Goal: Information Seeking & Learning: Learn about a topic

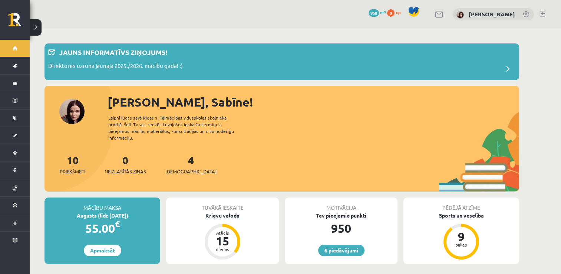
click at [222, 212] on div "Krievu valoda" at bounding box center [222, 216] width 113 height 8
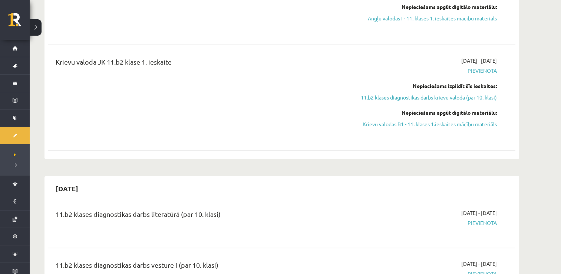
scroll to position [267, 0]
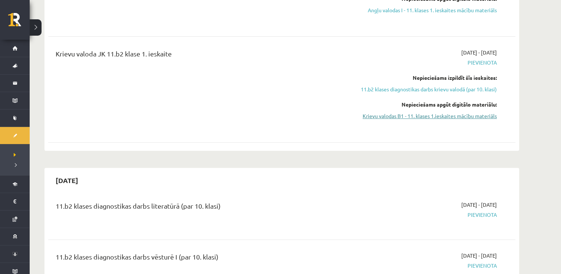
click at [397, 117] on link "Krievu valodas B1 - 11. klases 1.ieskaites mācību materiāls" at bounding box center [427, 116] width 140 height 8
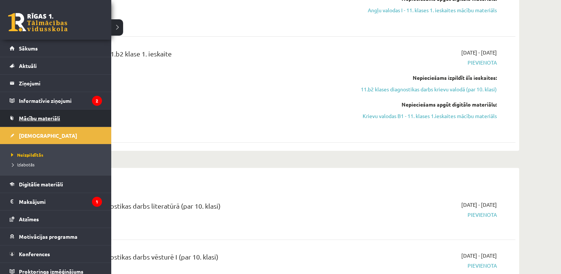
click at [43, 116] on span "Mācību materiāli" at bounding box center [39, 118] width 41 height 7
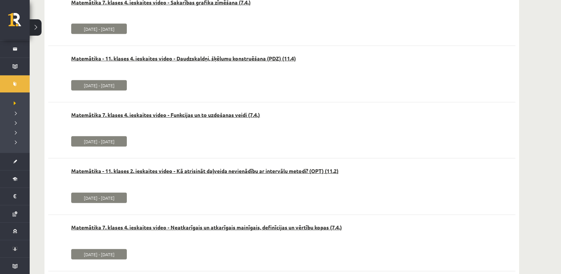
scroll to position [12935, 0]
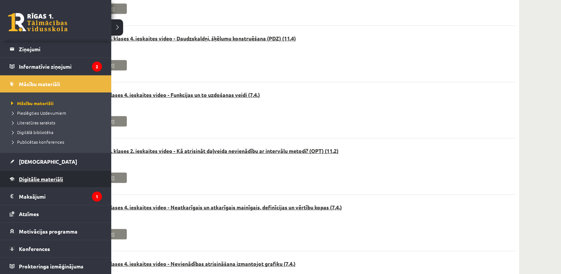
click at [39, 179] on span "Digitālie materiāli" at bounding box center [41, 179] width 44 height 7
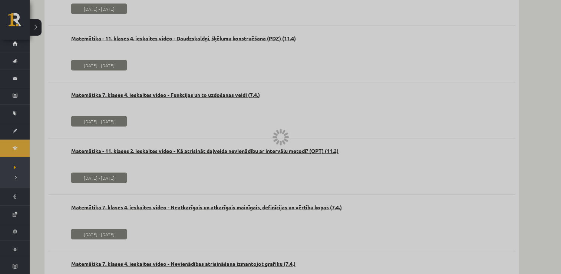
scroll to position [704, 0]
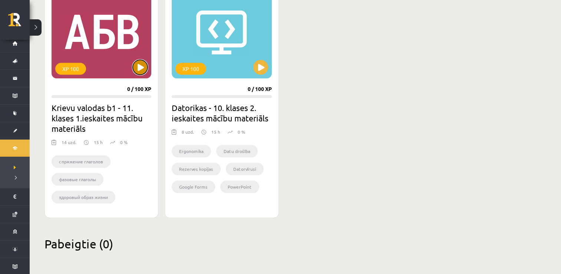
click at [142, 67] on button at bounding box center [140, 67] width 15 height 15
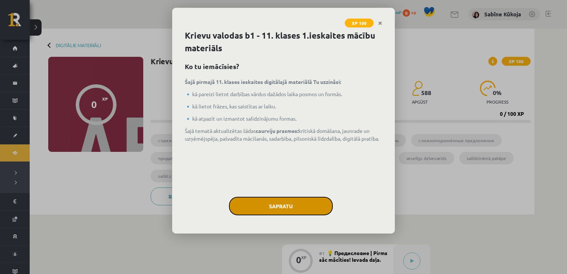
click at [280, 209] on button "Sapratu" at bounding box center [281, 206] width 104 height 19
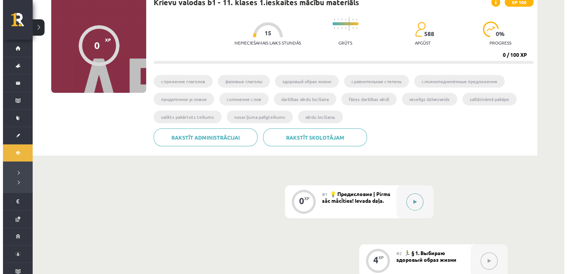
scroll to position [59, 0]
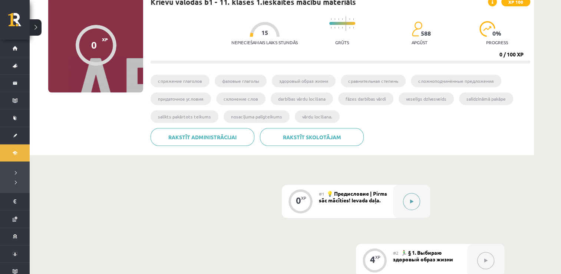
click at [405, 203] on button at bounding box center [411, 201] width 17 height 17
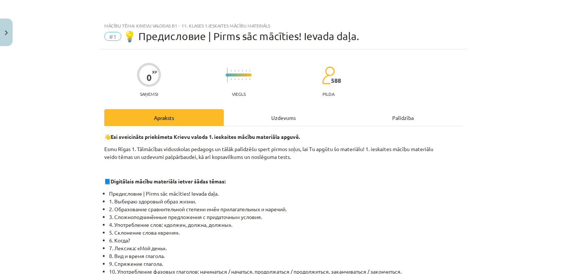
click at [405, 203] on li "1. Выбираю здоровый образ жизни." at bounding box center [286, 201] width 354 height 8
